Goal: Task Accomplishment & Management: Manage account settings

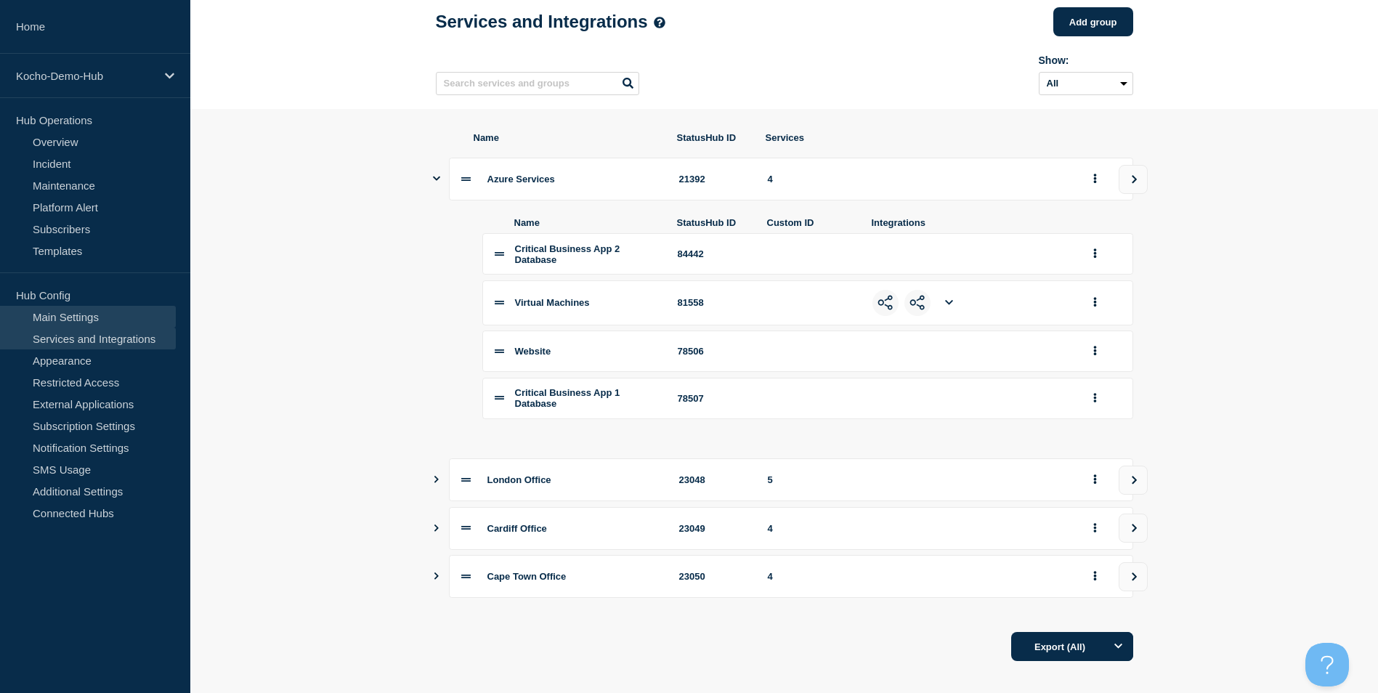
click at [133, 323] on link "Main Settings" at bounding box center [88, 317] width 176 height 22
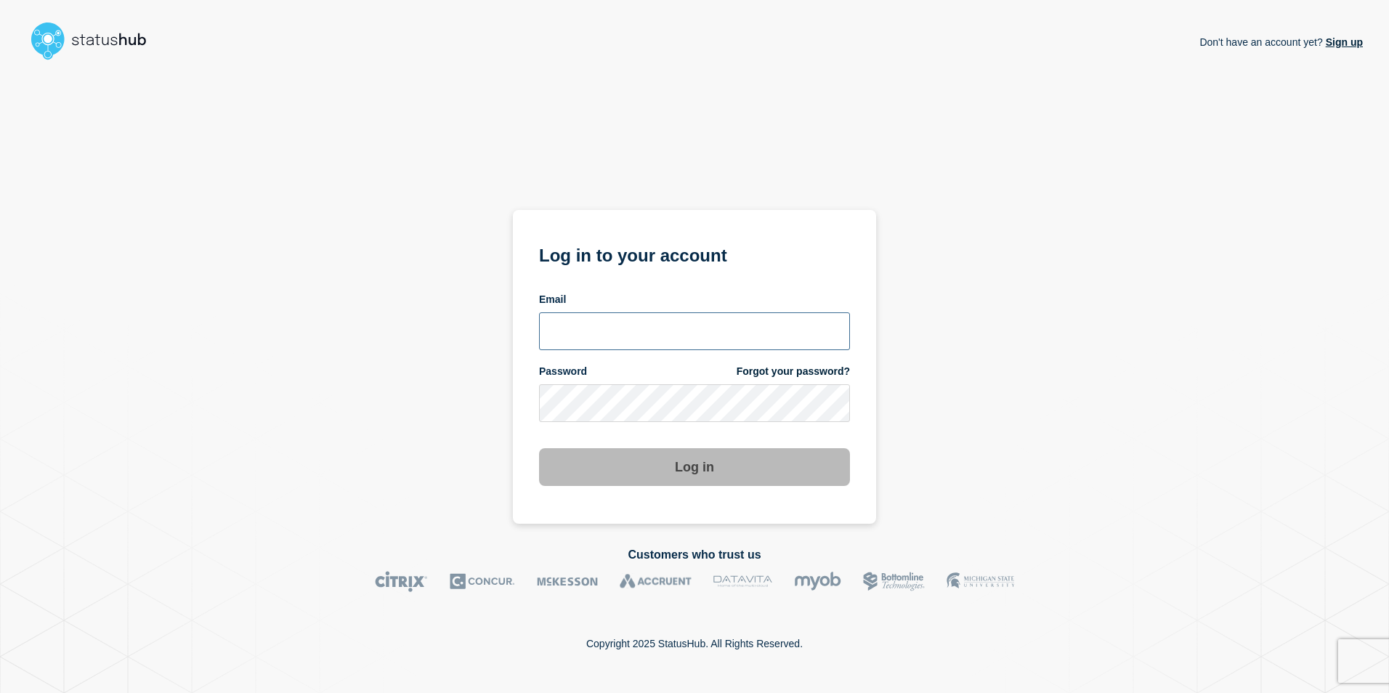
type input "matt.chandler@kocho.co.uk"
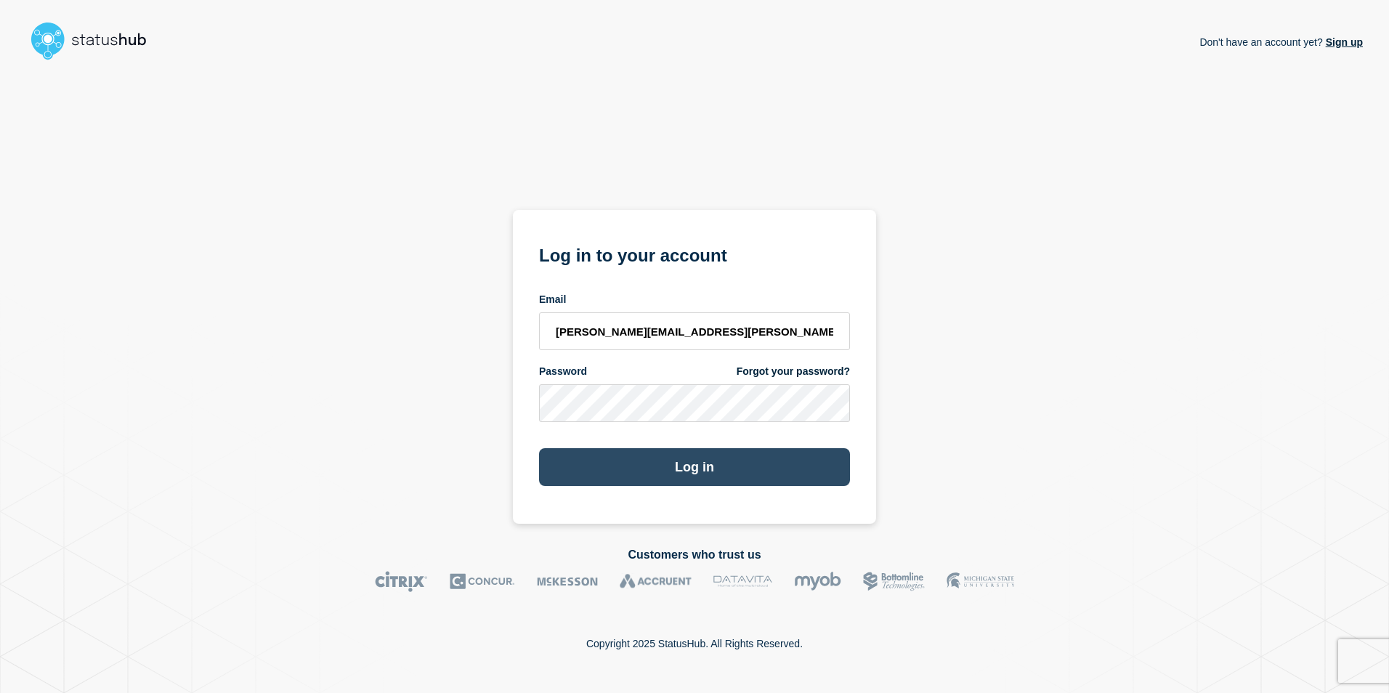
click at [689, 474] on button "Log in" at bounding box center [694, 467] width 311 height 38
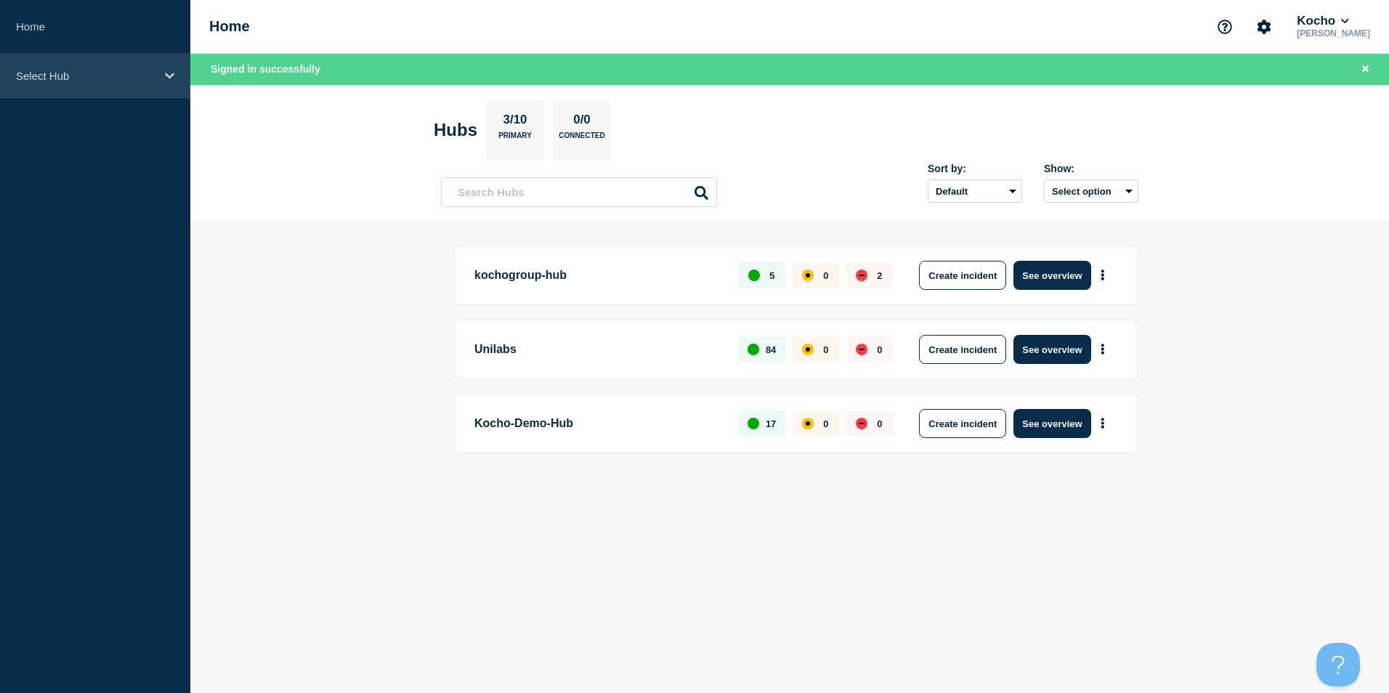
click at [100, 78] on p "Select Hub" at bounding box center [85, 76] width 139 height 12
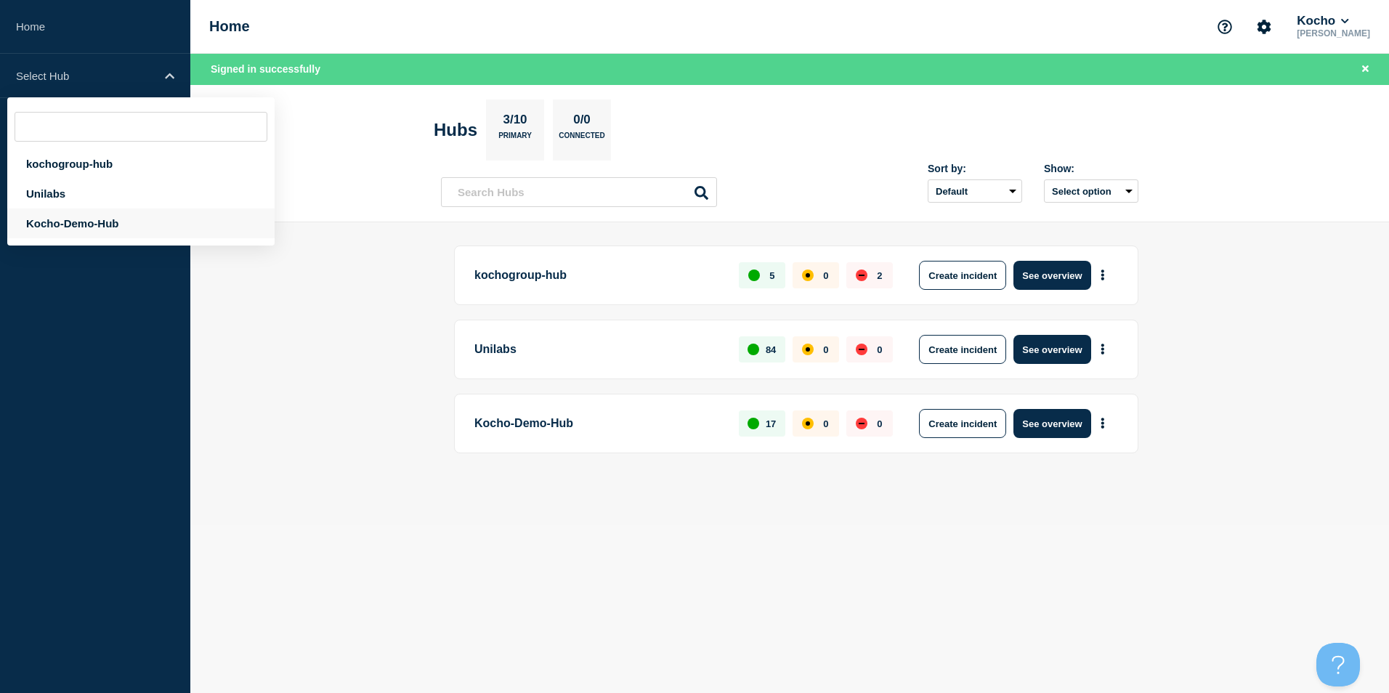
click at [97, 222] on div "Kocho-Demo-Hub" at bounding box center [140, 223] width 267 height 30
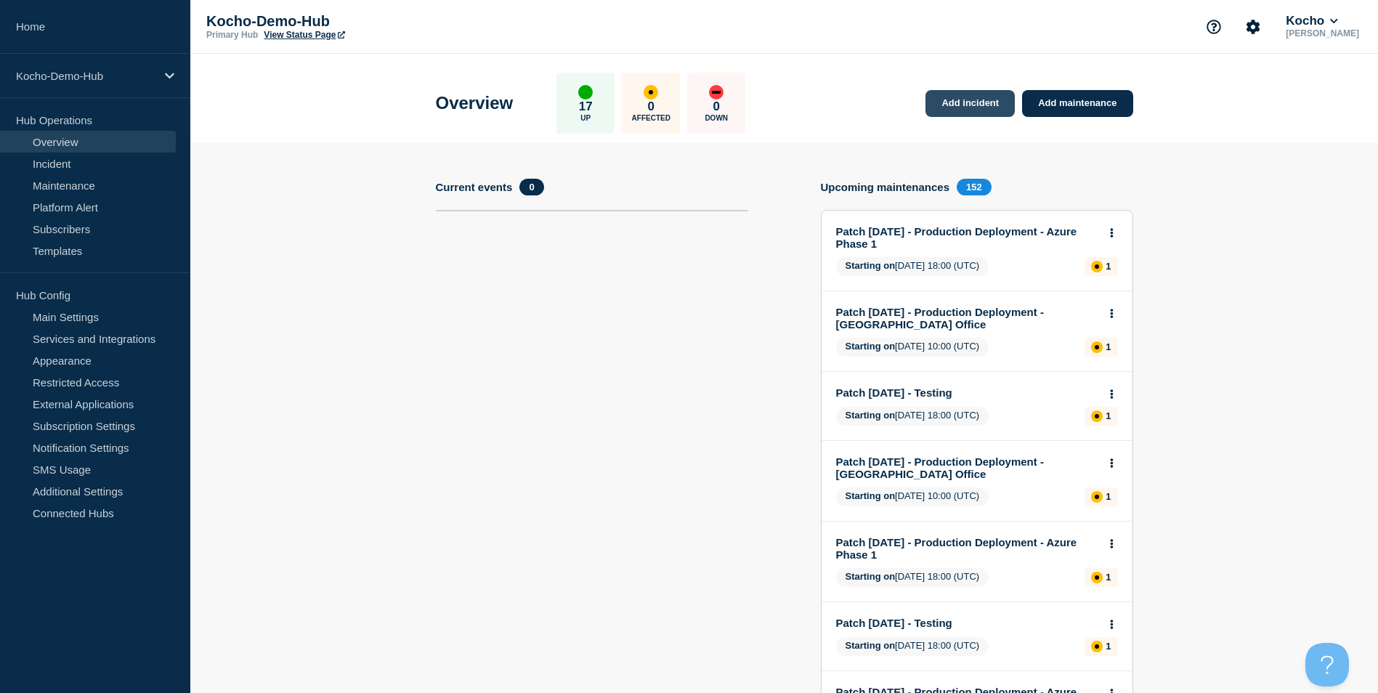
click at [990, 105] on link "Add incident" at bounding box center [969, 103] width 89 height 27
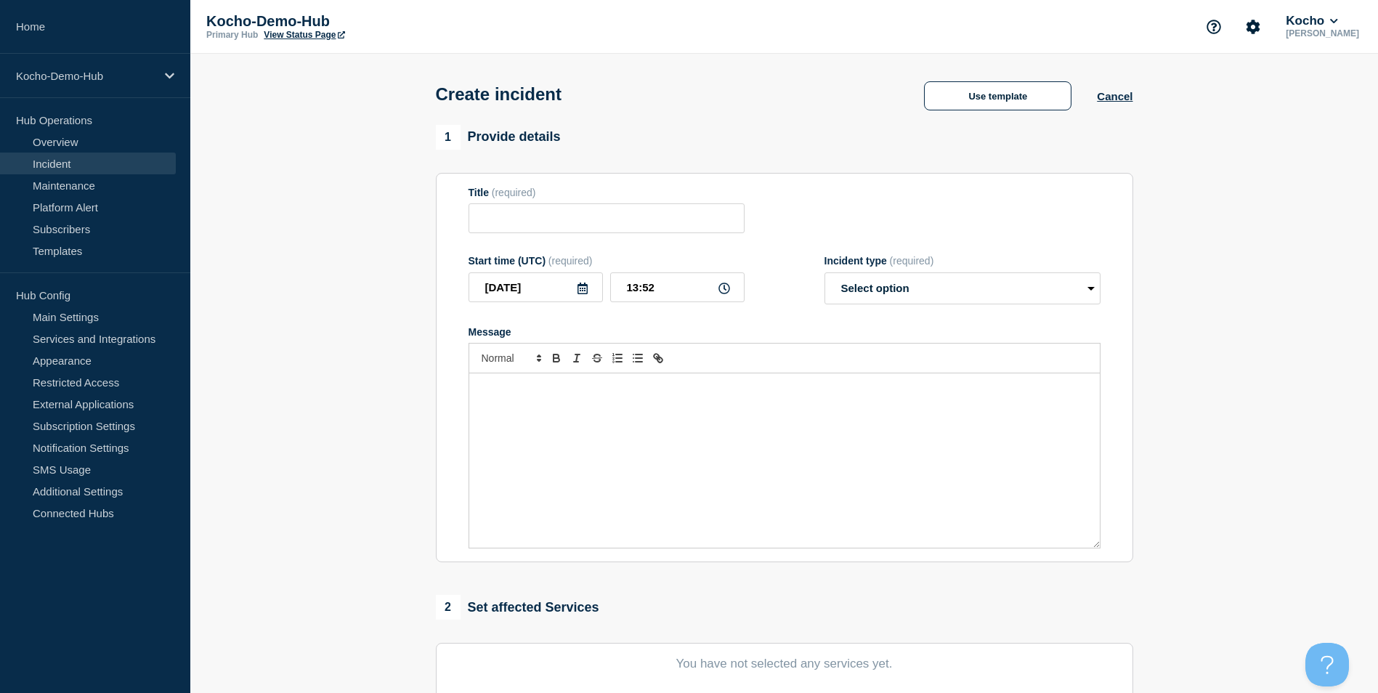
click at [307, 26] on p "Kocho-Demo-Hub" at bounding box center [351, 21] width 291 height 17
click at [309, 31] on link "View Status Page" at bounding box center [304, 35] width 81 height 10
click at [93, 162] on link "Incident" at bounding box center [88, 164] width 176 height 22
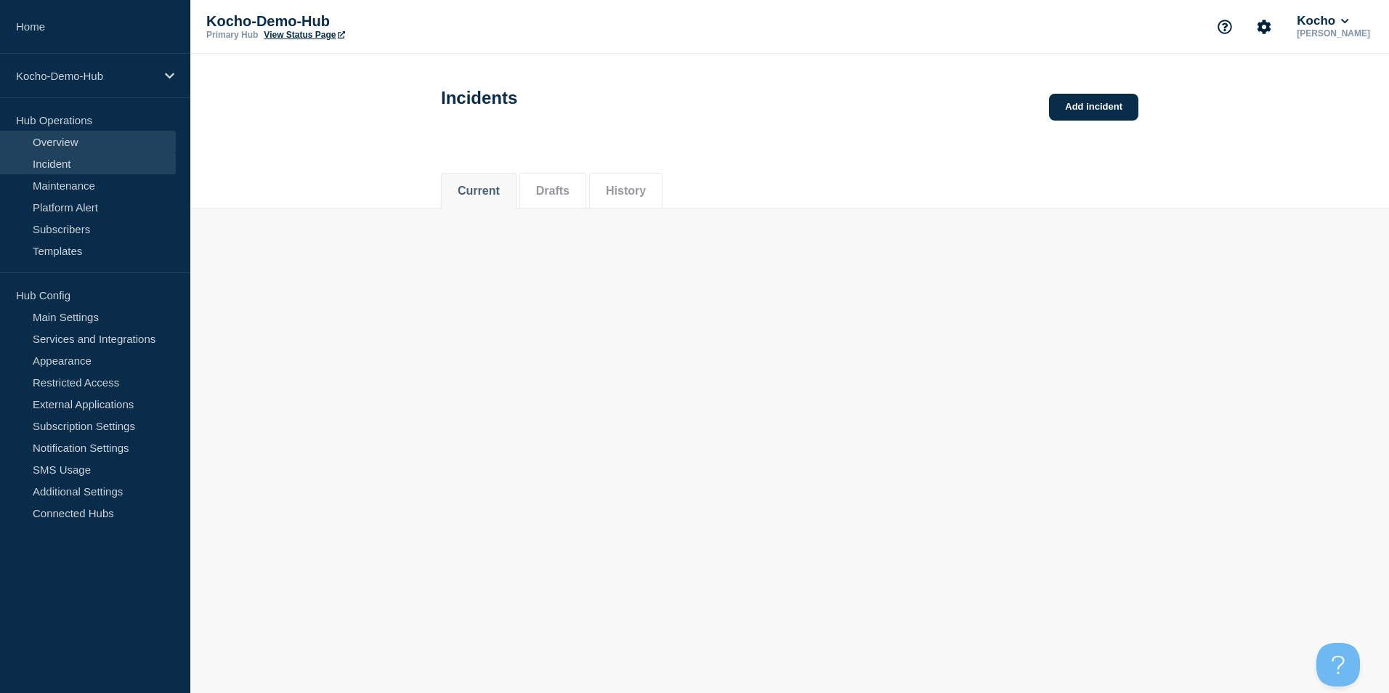
click at [89, 141] on link "Overview" at bounding box center [88, 142] width 176 height 22
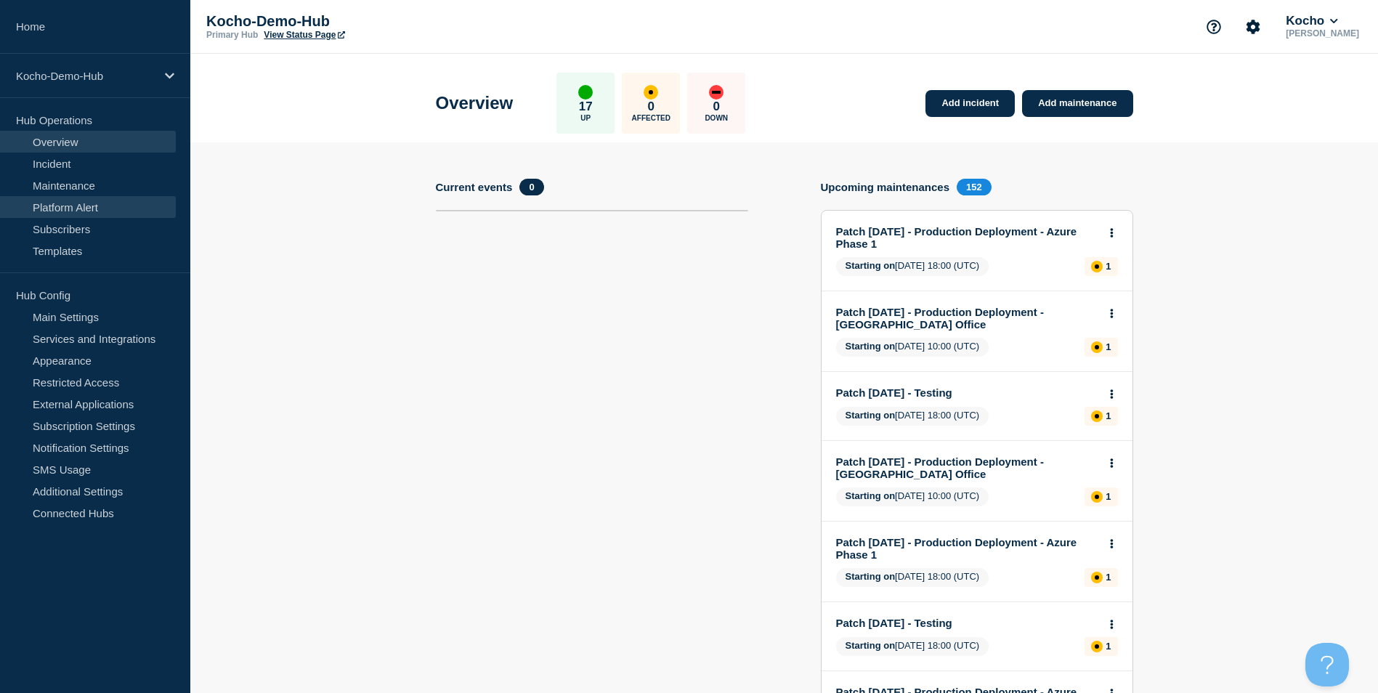
click at [123, 210] on link "Platform Alert" at bounding box center [88, 207] width 176 height 22
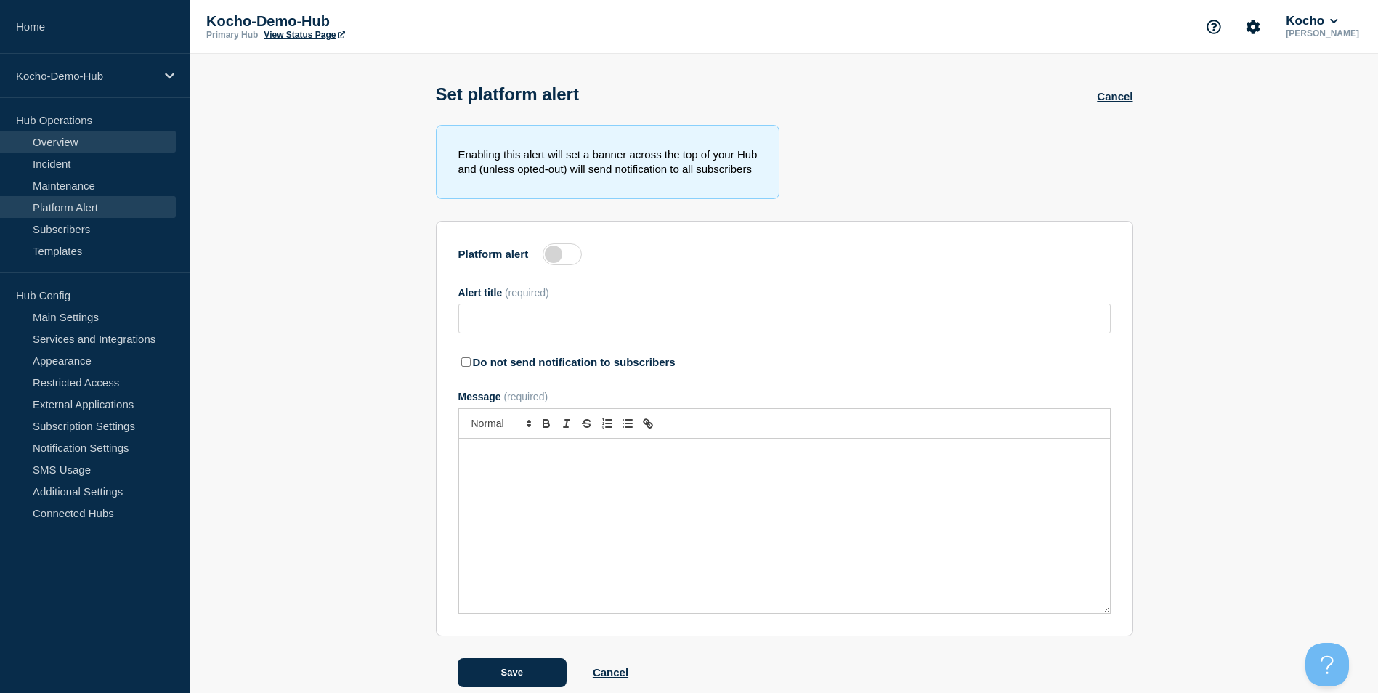
click at [118, 136] on link "Overview" at bounding box center [88, 142] width 176 height 22
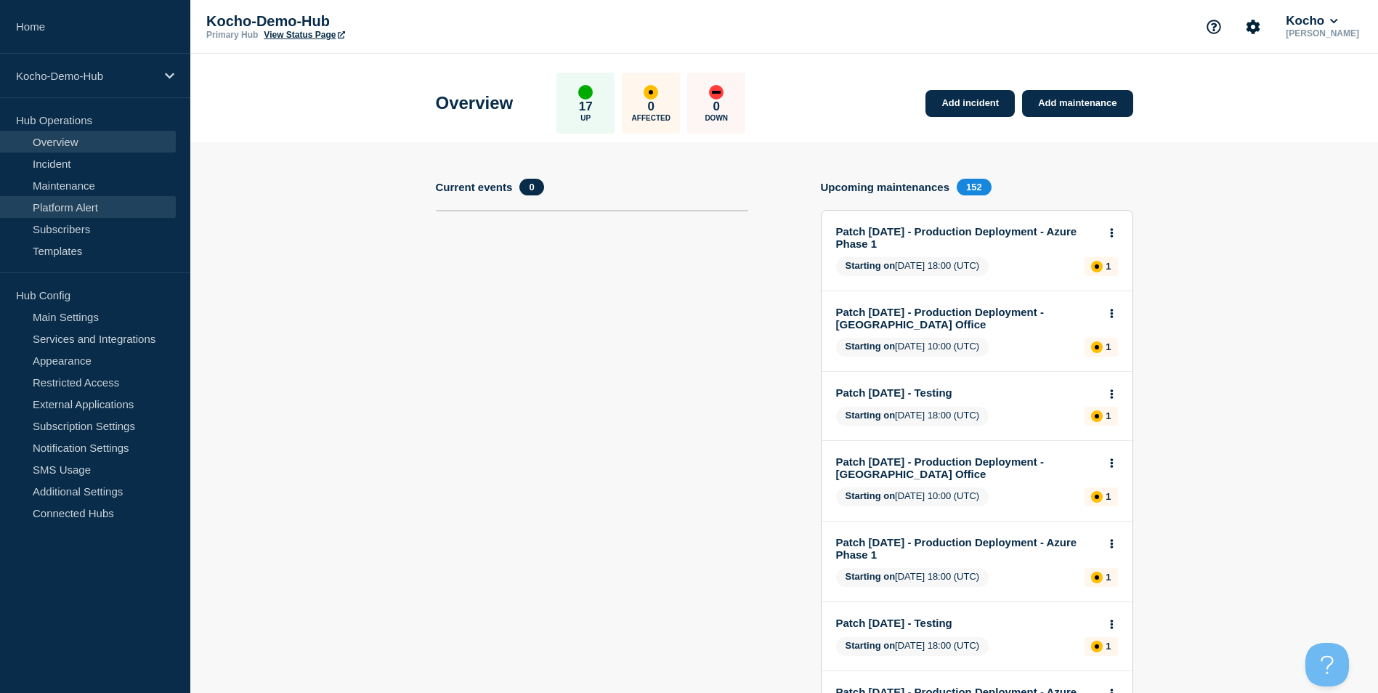
click at [110, 213] on link "Platform Alert" at bounding box center [88, 207] width 176 height 22
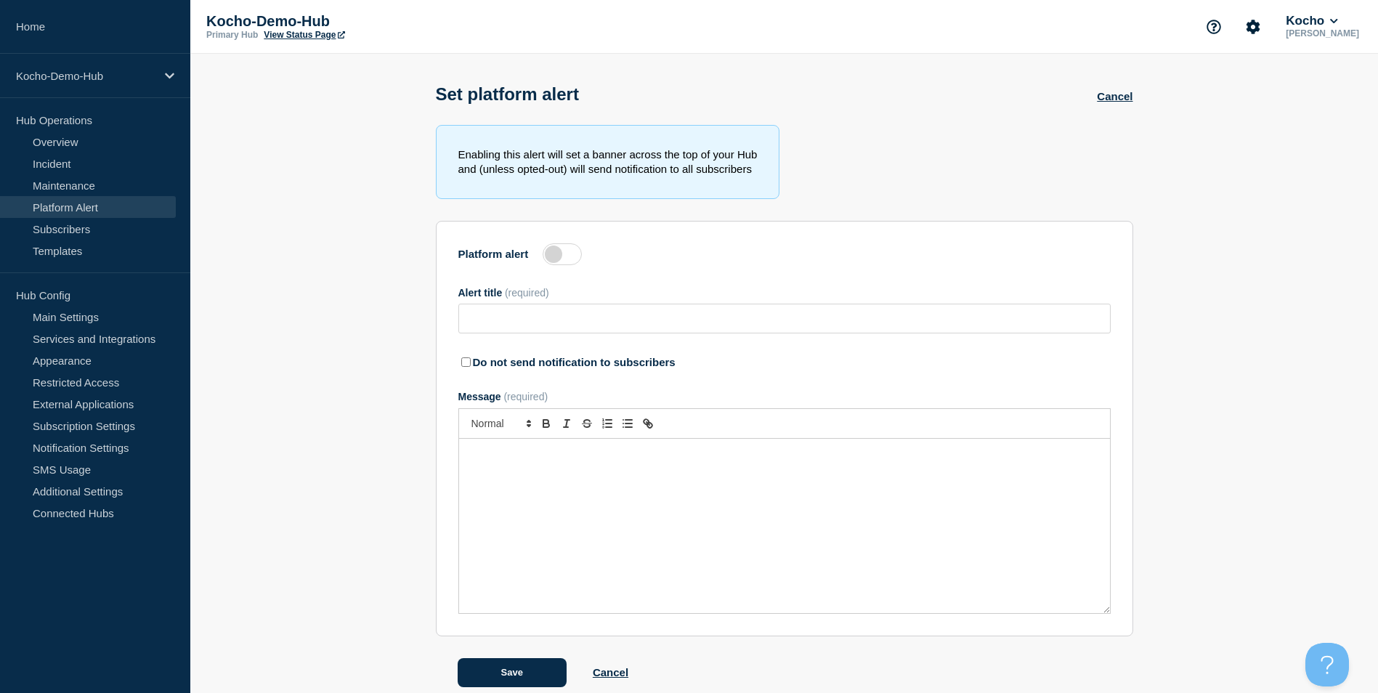
click at [559, 263] on label at bounding box center [562, 254] width 39 height 22
click at [0, 0] on input "Platform alert" at bounding box center [0, 0] width 0 height 0
click at [544, 315] on input "Alert title" at bounding box center [784, 319] width 652 height 30
type input "Azure Out"
click at [551, 473] on div "Message" at bounding box center [784, 526] width 651 height 174
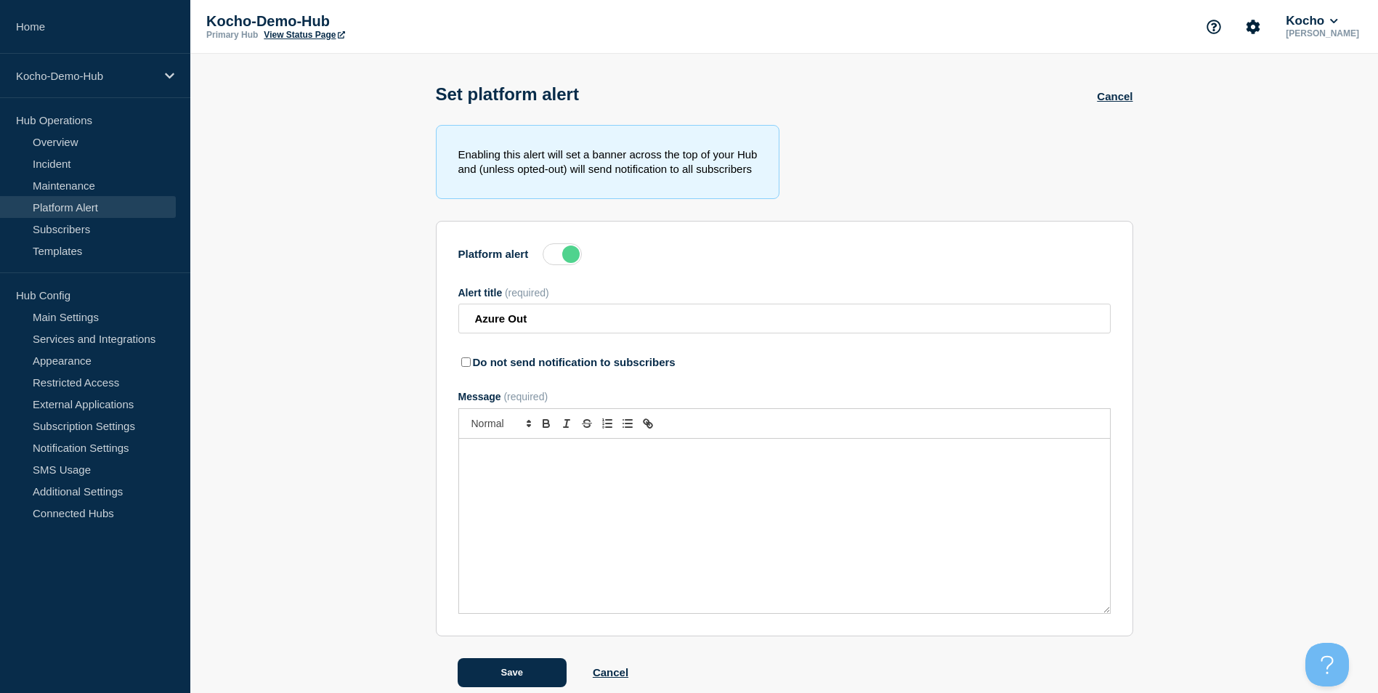
click at [543, 469] on div "Message" at bounding box center [784, 526] width 651 height 174
drag, startPoint x: 631, startPoint y: 455, endPoint x: 820, endPoint y: 466, distance: 189.9
click at [820, 466] on div "There is currently an issue with Azure and all services are down." at bounding box center [784, 526] width 651 height 174
click at [519, 668] on button "Save" at bounding box center [512, 672] width 109 height 29
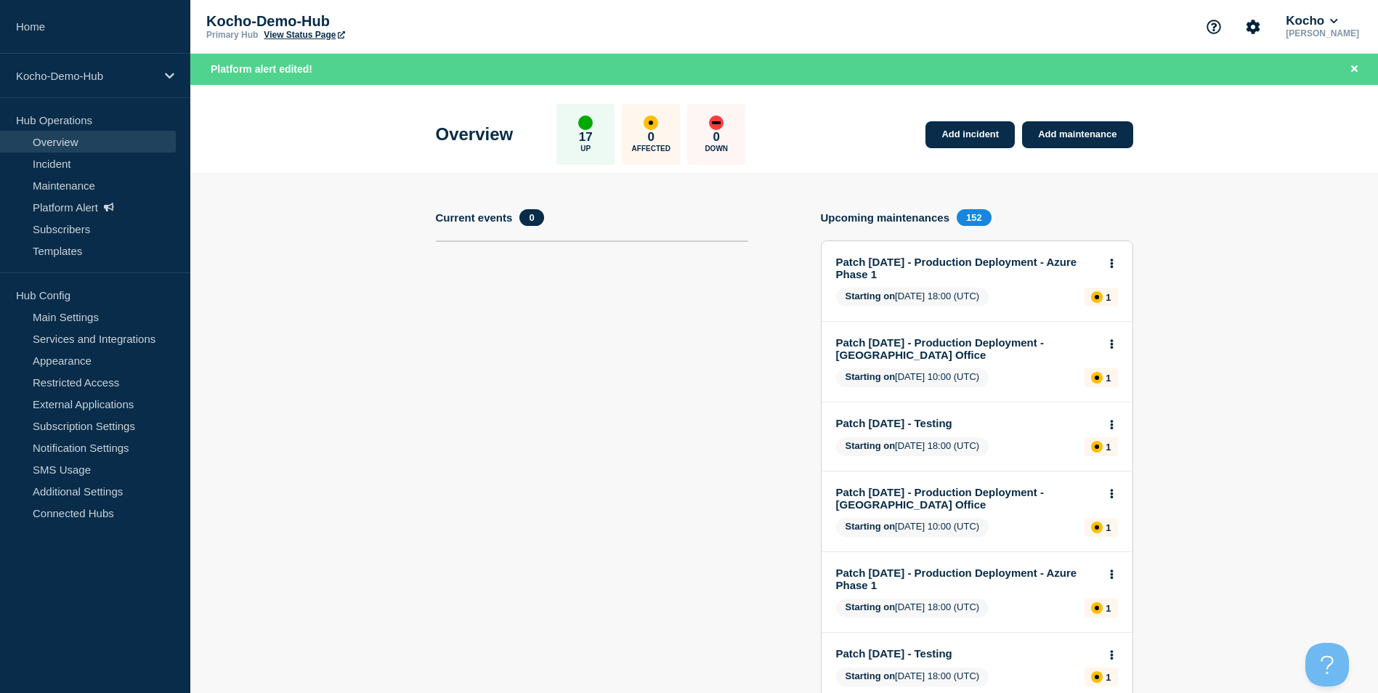
click at [265, 73] on span "Platform alert edited!" at bounding box center [262, 69] width 102 height 12
click at [1355, 70] on icon "Close banner" at bounding box center [1354, 68] width 7 height 7
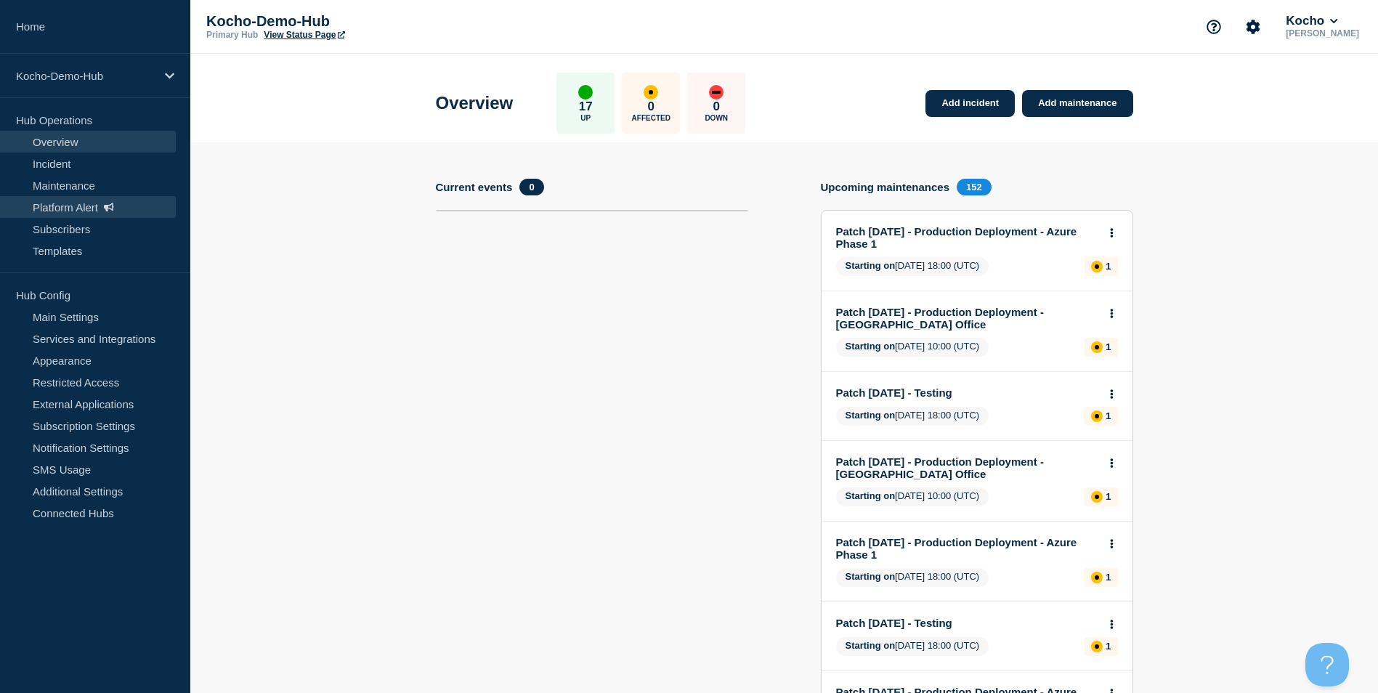
click at [117, 201] on link "Platform Alert" at bounding box center [88, 207] width 176 height 22
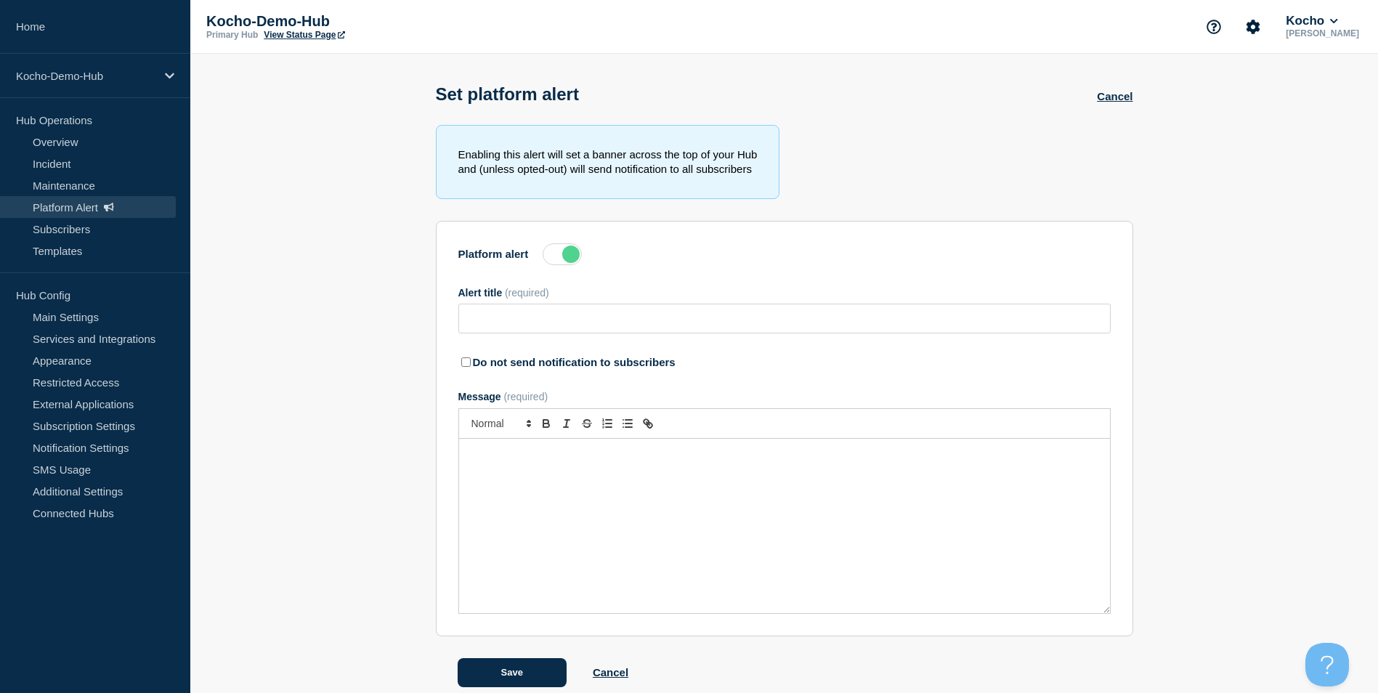
type input "Azure Out"
click at [562, 258] on label at bounding box center [562, 254] width 39 height 22
click at [0, 0] on input "Platform alert" at bounding box center [0, 0] width 0 height 0
click at [521, 679] on button "Save" at bounding box center [512, 672] width 109 height 29
